Goal: Task Accomplishment & Management: Manage account settings

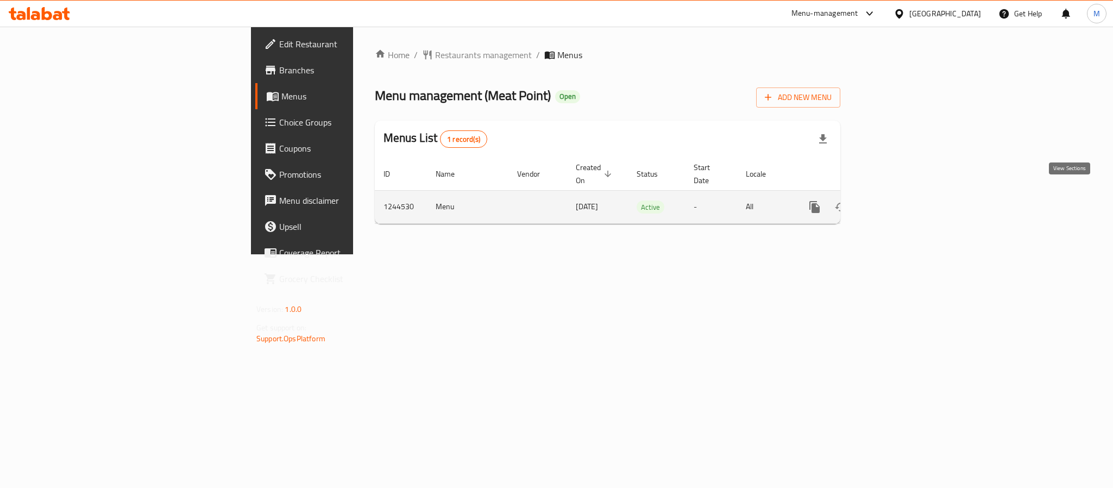
click at [898, 202] on icon "enhanced table" at bounding box center [893, 207] width 10 height 10
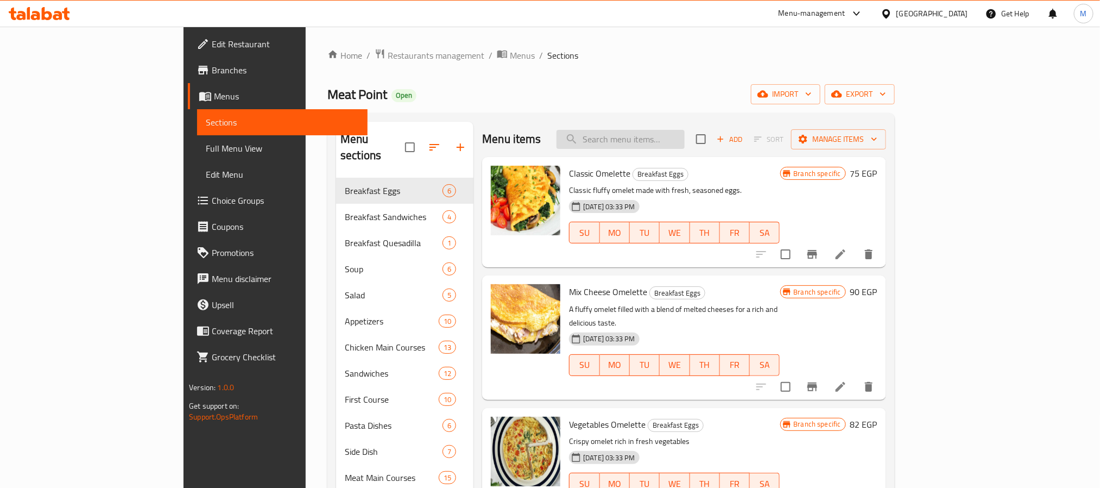
click at [685, 139] on input "search" at bounding box center [621, 139] width 128 height 19
paste input "Onion Rings With Honey Mayo Sauce"
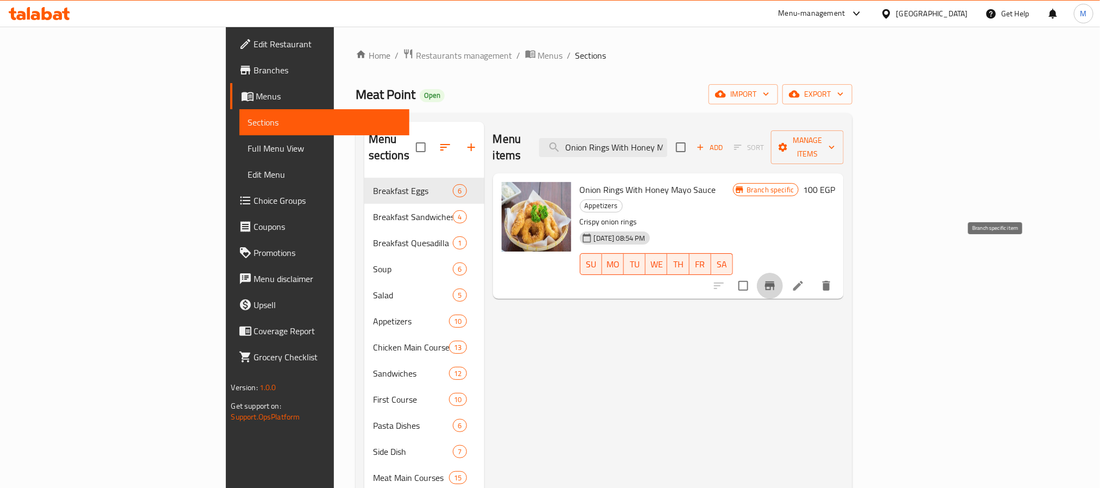
click at [783, 273] on button "Branch-specific-item" at bounding box center [770, 286] width 26 height 26
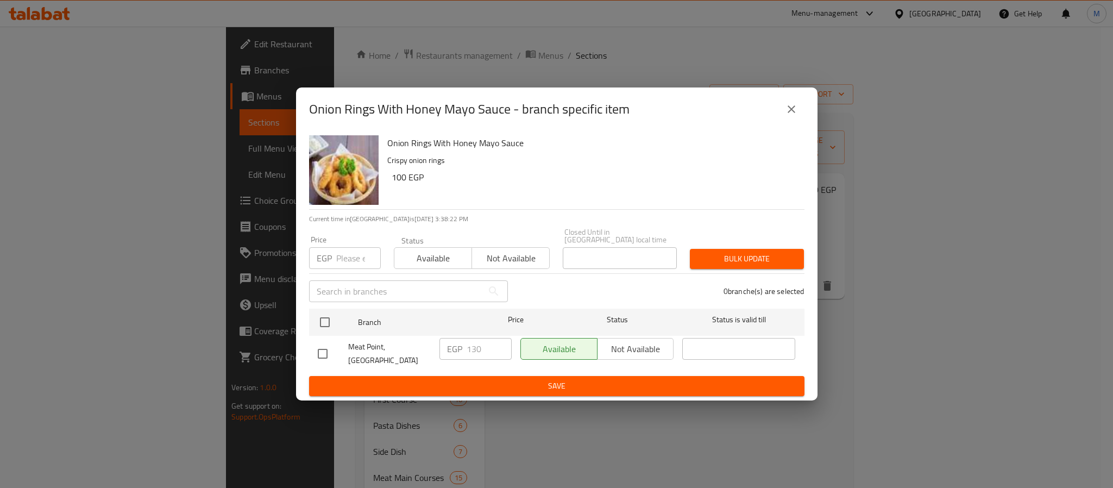
click at [790, 113] on icon "close" at bounding box center [792, 109] width 8 height 8
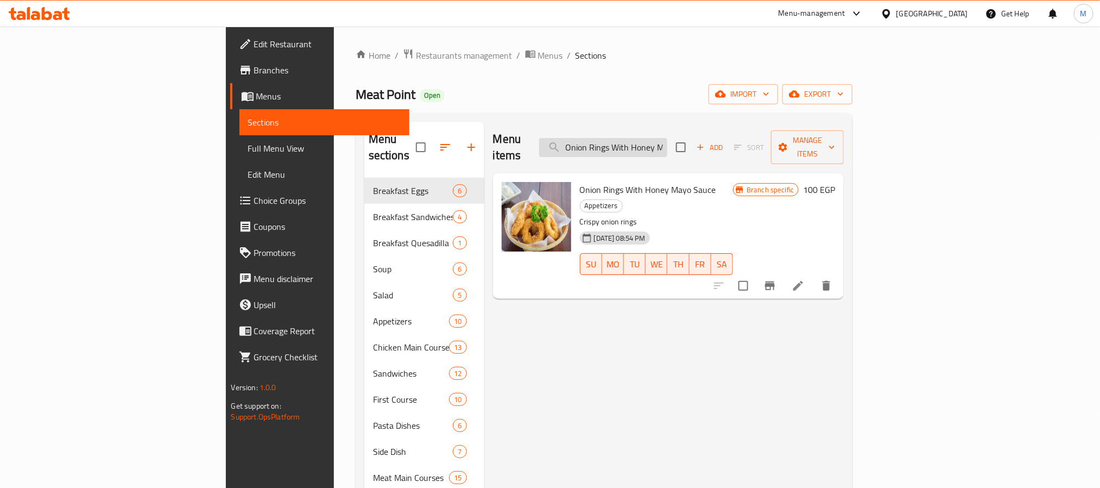
click at [668, 138] on input "Onion Rings With Honey Mayo Sauce" at bounding box center [603, 147] width 128 height 19
paste input "PENNE ALL'ARRABBIATA"
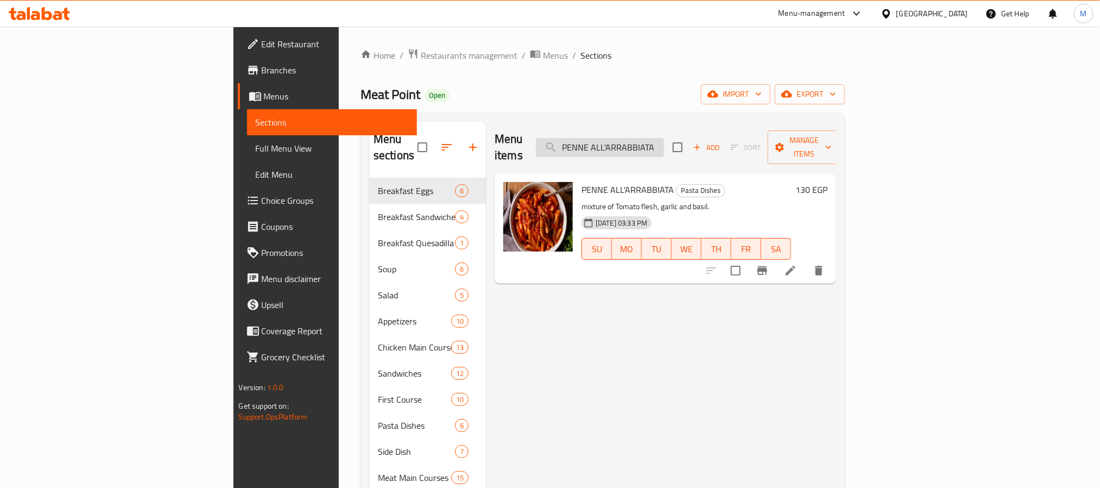
click at [664, 138] on input "PENNE ALL'ARRABBIATA" at bounding box center [600, 147] width 128 height 19
paste input "SWEET CORN WHITE RICE"
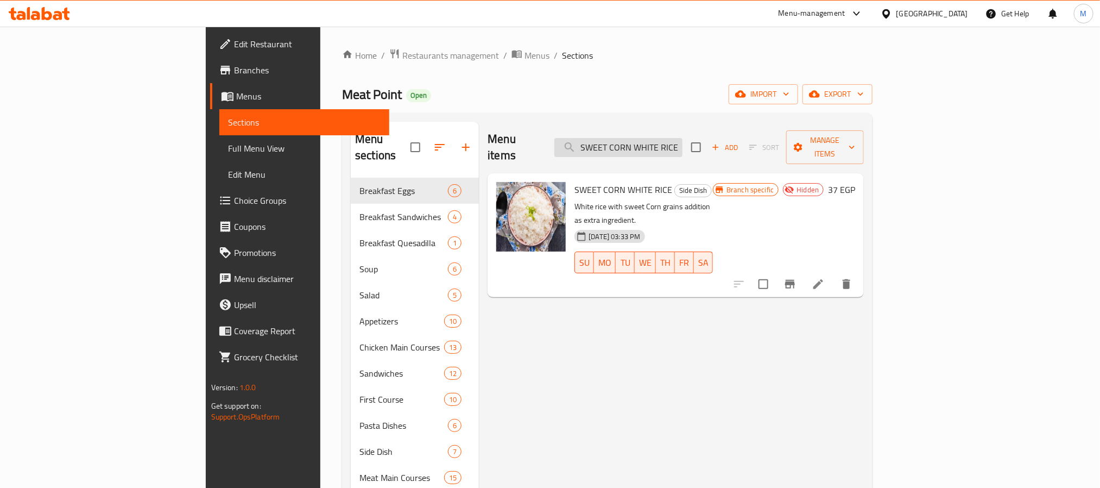
click at [680, 141] on input "SWEET CORN WHITE RICE" at bounding box center [619, 147] width 128 height 19
type input "PENNE ALL'ARRABBIATA"
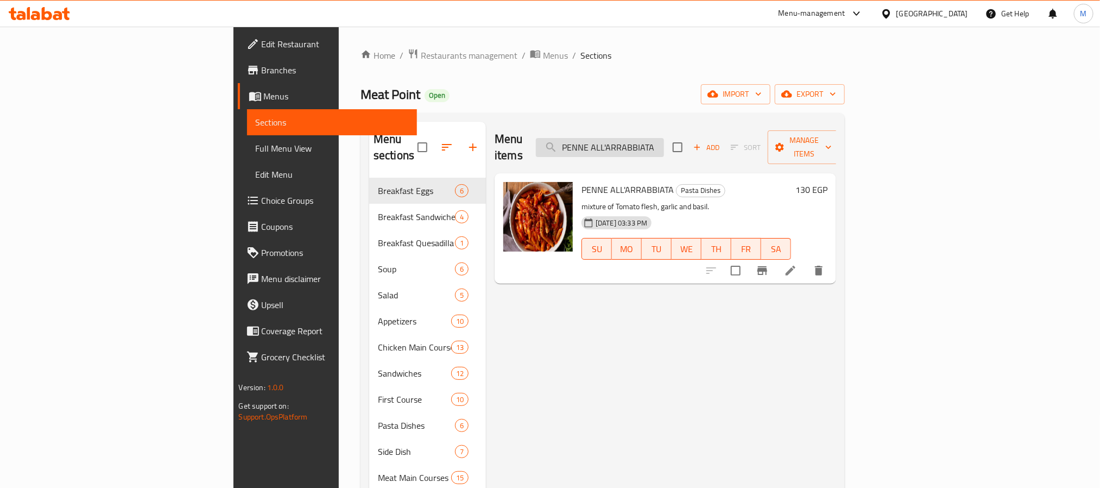
click at [664, 138] on input "PENNE ALL'ARRABBIATA" at bounding box center [600, 147] width 128 height 19
click at [768, 266] on icon "Branch-specific-item" at bounding box center [763, 270] width 10 height 9
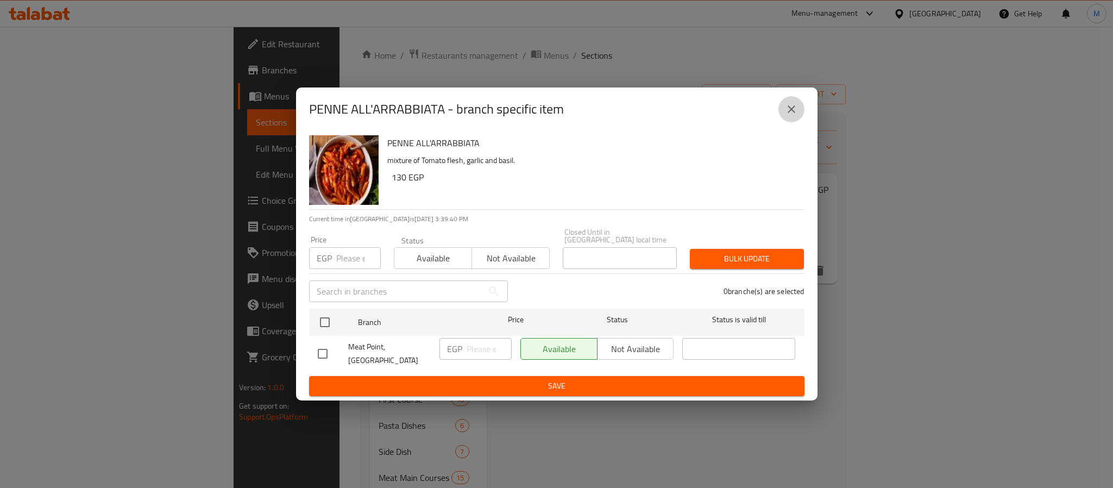
click at [789, 113] on icon "close" at bounding box center [792, 109] width 8 height 8
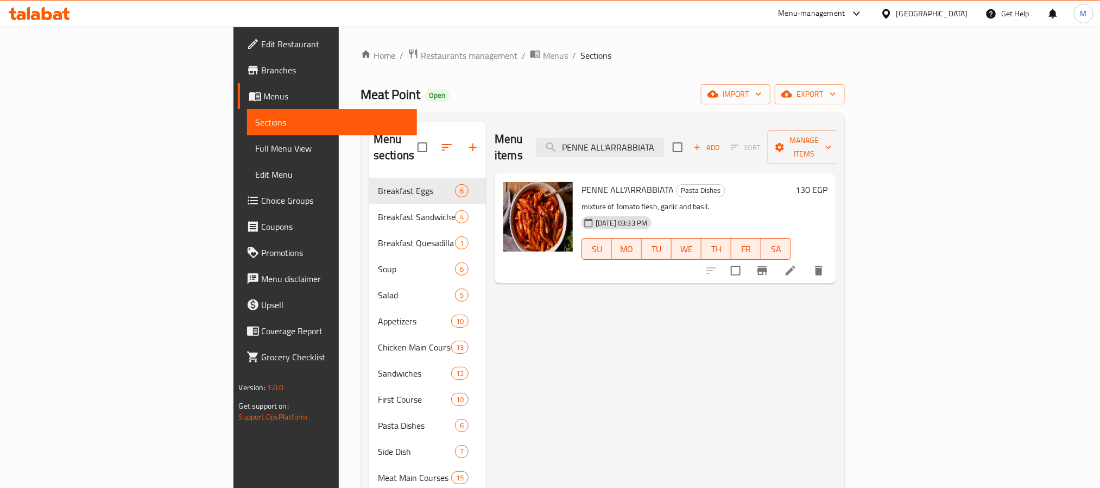
click at [797, 264] on icon at bounding box center [790, 270] width 13 height 13
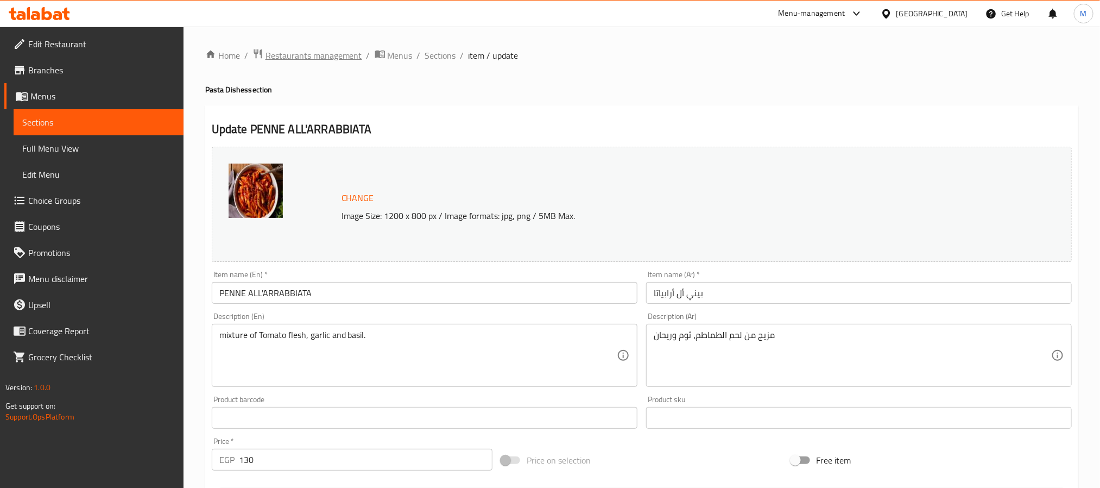
click at [285, 53] on span "Restaurants management" at bounding box center [314, 55] width 97 height 13
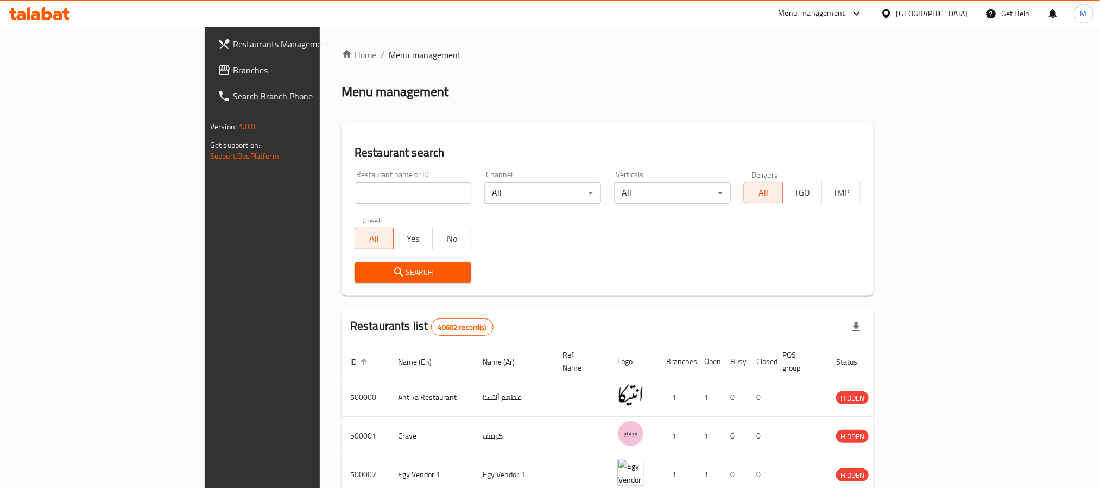
click at [233, 76] on span "Branches" at bounding box center [306, 70] width 147 height 13
